Goal: Check status: Check status

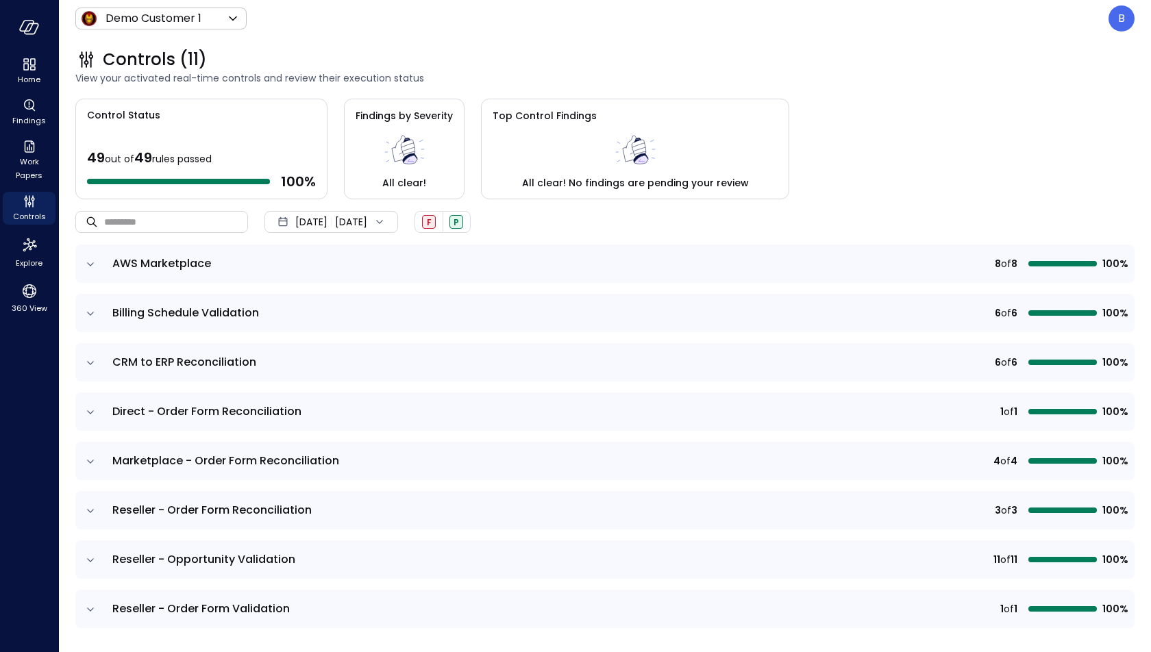
click at [94, 268] on icon "expand row" at bounding box center [91, 264] width 14 height 14
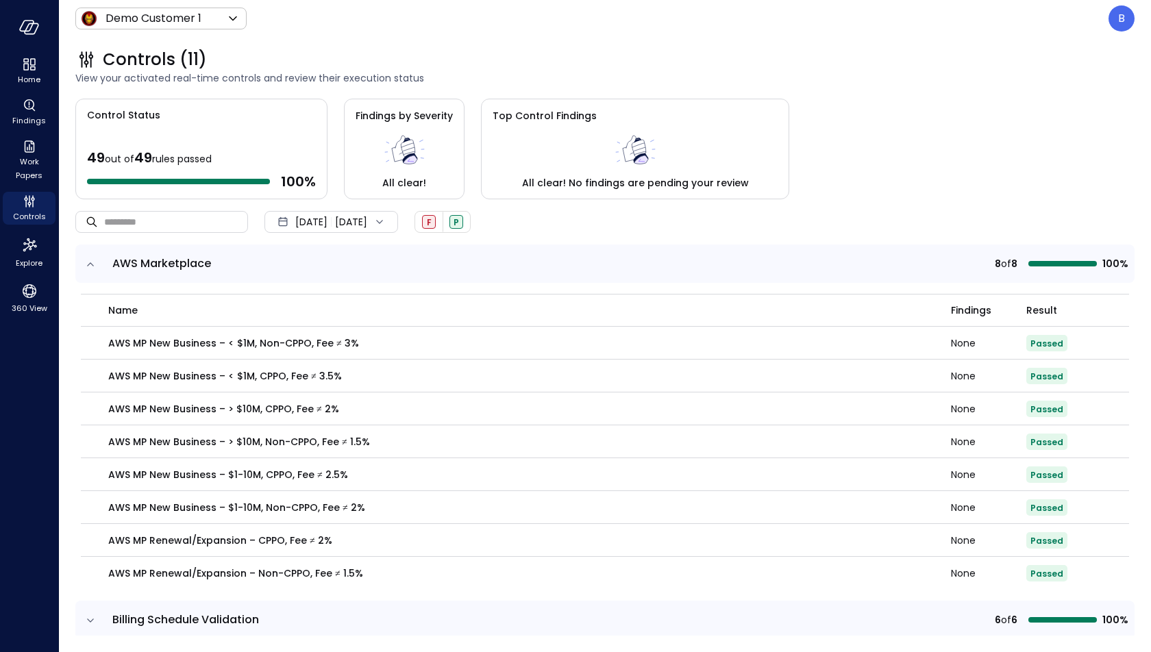
click at [94, 268] on icon "expand row" at bounding box center [91, 264] width 14 height 14
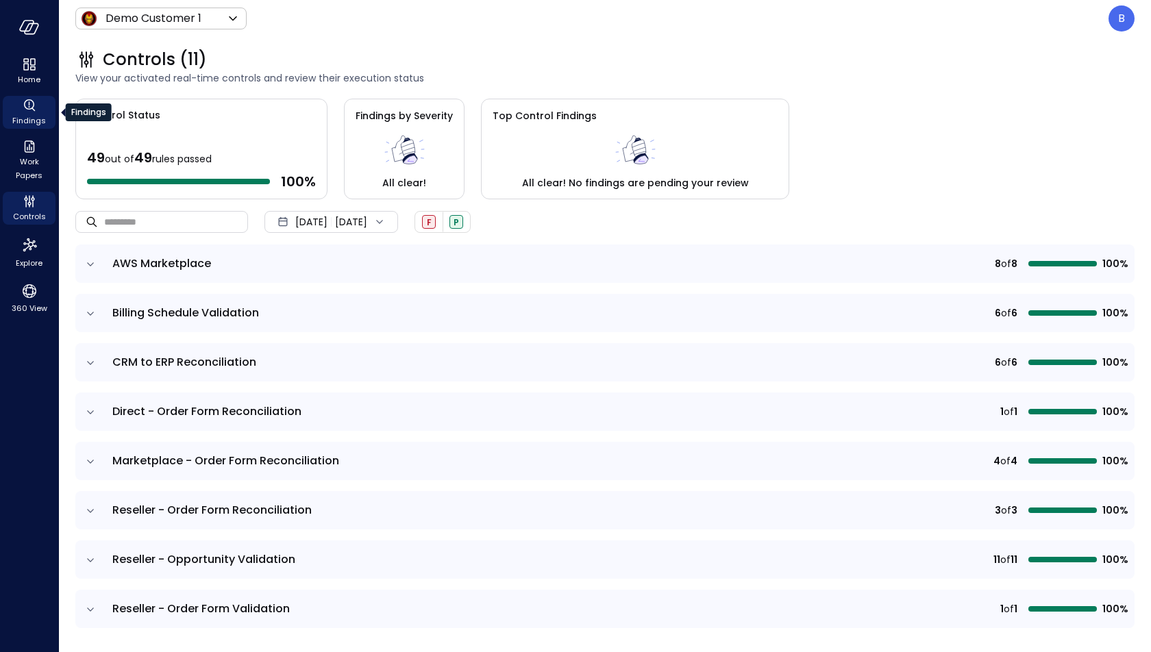
click at [30, 112] on icon "Findings" at bounding box center [29, 105] width 16 height 16
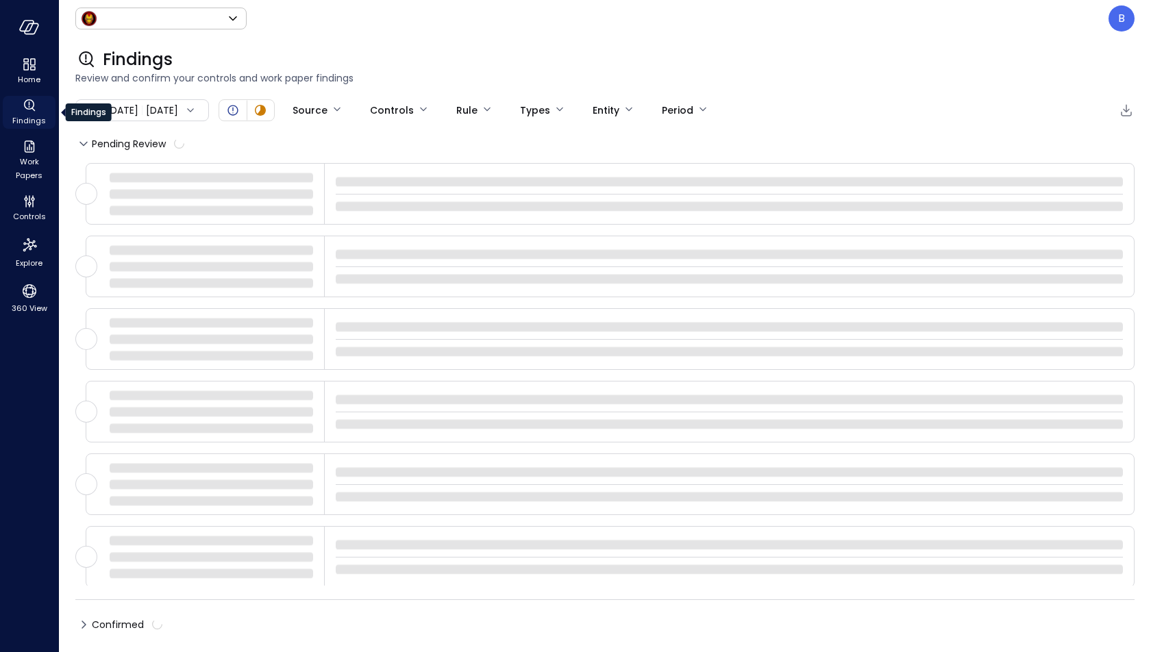
type input "*****"
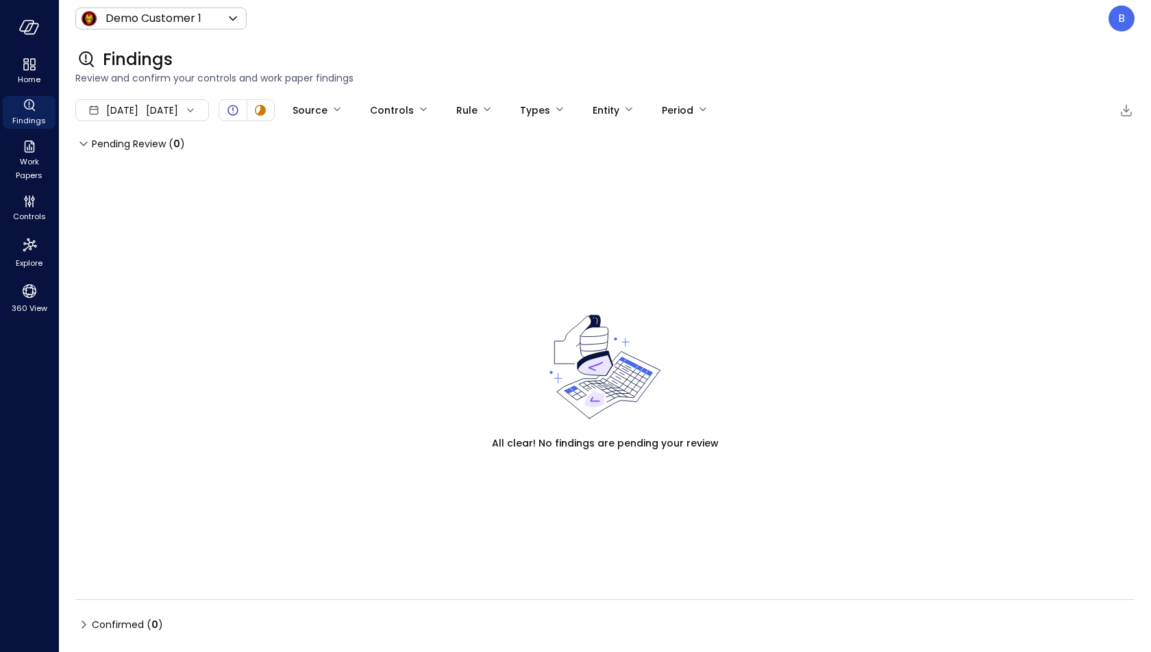
click at [197, 110] on div at bounding box center [187, 110] width 19 height 14
click at [179, 186] on li "Current Year [DATE]" at bounding box center [149, 192] width 109 height 23
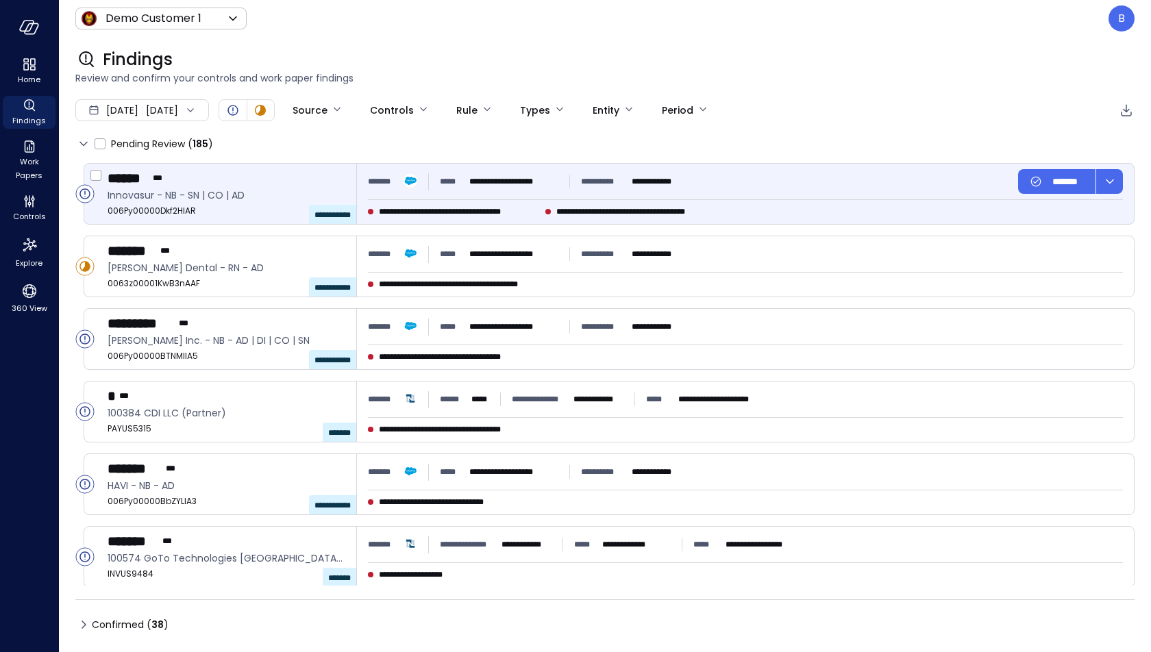
click at [408, 216] on span "**********" at bounding box center [459, 212] width 161 height 14
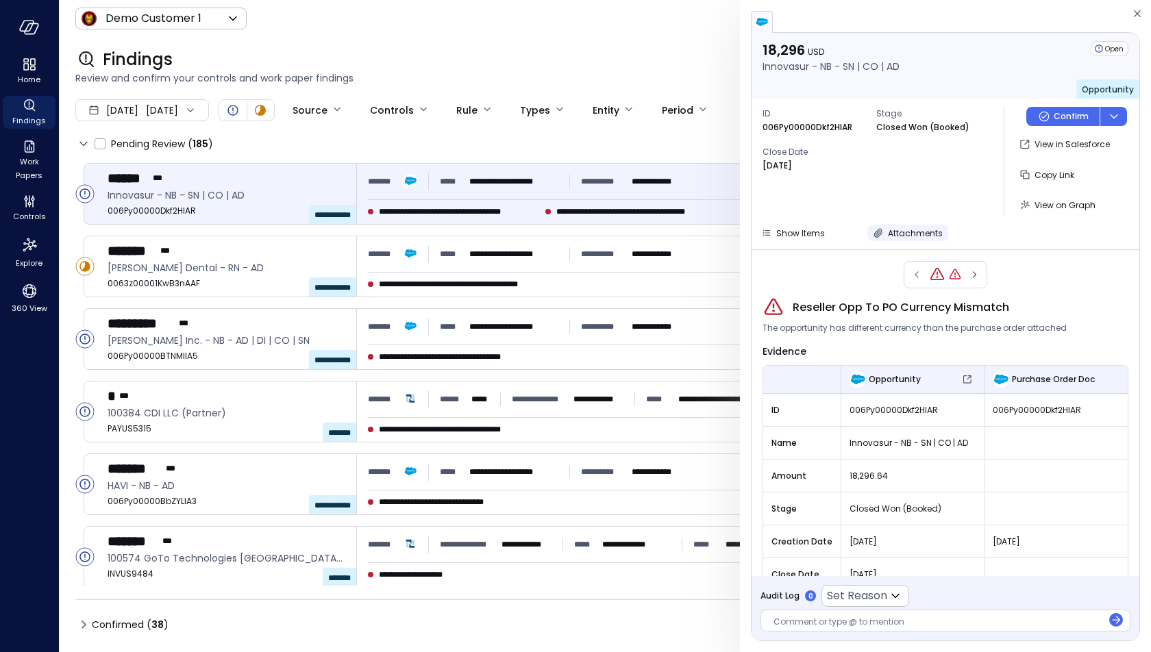
click at [925, 231] on span "Attachments" at bounding box center [915, 233] width 55 height 12
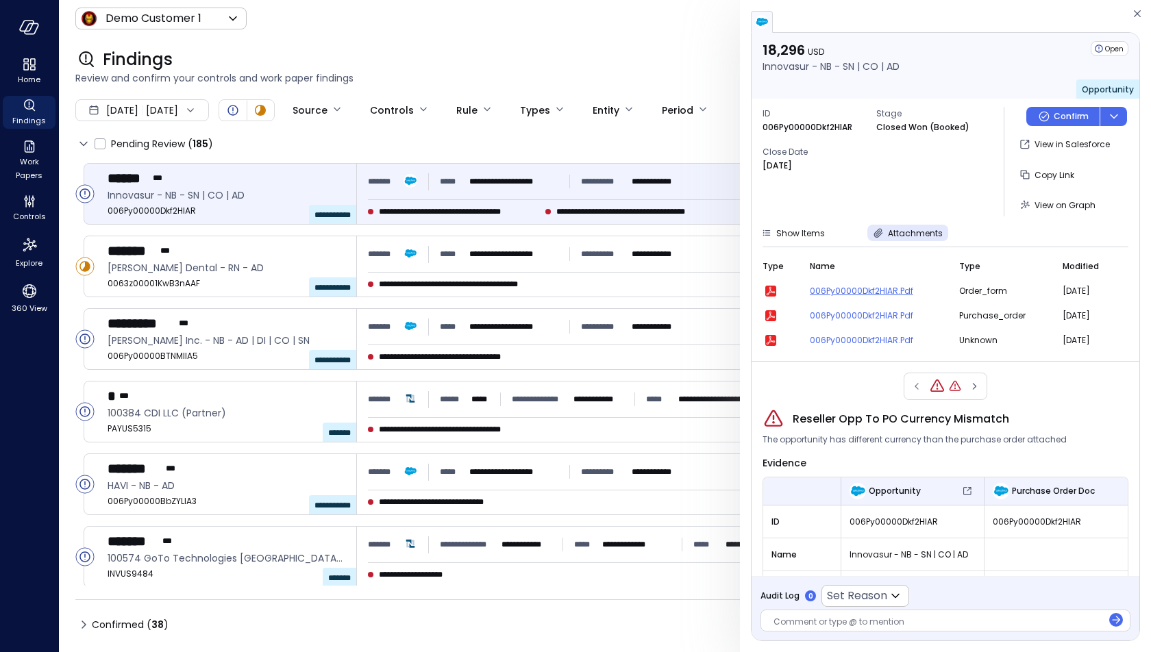
click at [859, 292] on span "006Py00000Dkf2HIAR.pdf" at bounding box center [875, 291] width 133 height 14
click at [768, 287] on icon "button" at bounding box center [770, 291] width 8 height 8
click at [842, 294] on span "006Py00000Dkf2HIAR.pdf" at bounding box center [875, 291] width 133 height 14
click at [771, 288] on icon "button" at bounding box center [770, 291] width 11 height 11
click at [871, 286] on span "006Py00000Dkf2HIAR.pdf" at bounding box center [875, 291] width 133 height 14
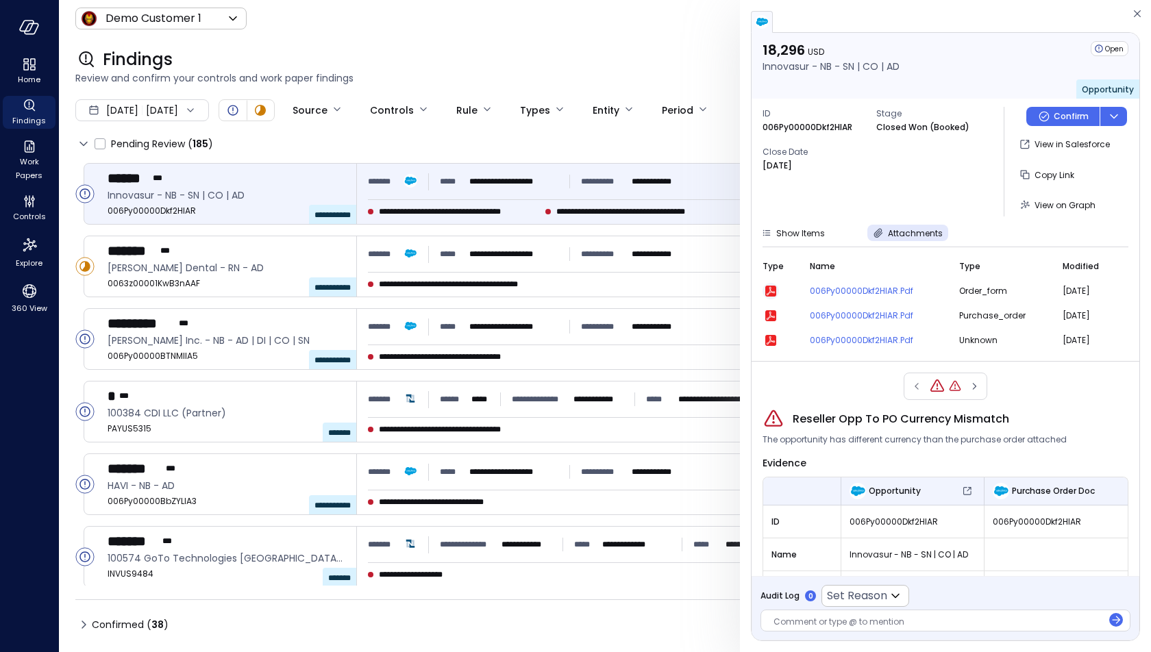
click at [770, 290] on icon "button" at bounding box center [770, 291] width 11 height 11
